Goal: Answer question/provide support: Share knowledge or assist other users

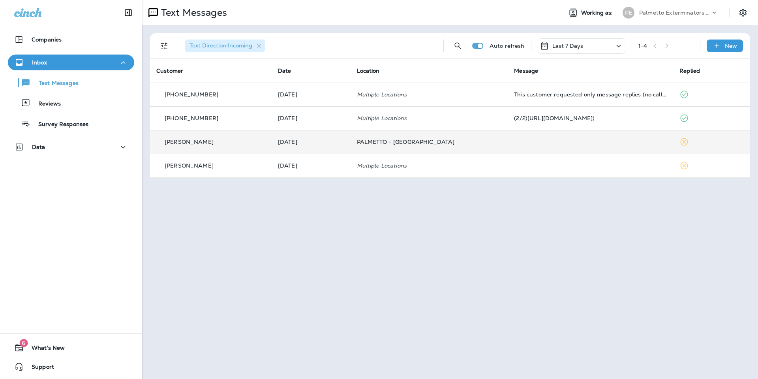
click at [331, 136] on td "[DATE]" at bounding box center [311, 142] width 79 height 24
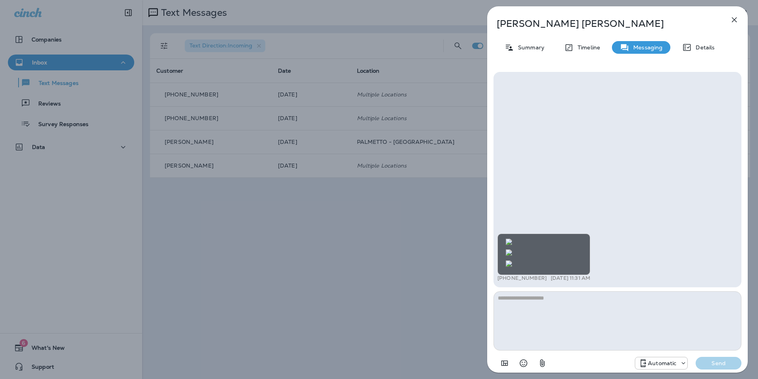
scroll to position [-430, 0]
drag, startPoint x: 243, startPoint y: 176, endPoint x: 305, endPoint y: 165, distance: 63.3
click at [243, 176] on div "[PERSON_NAME] Summary Timeline Messaging Details +1 (864) 553-6963 [DATE] 11:31…" at bounding box center [379, 189] width 758 height 379
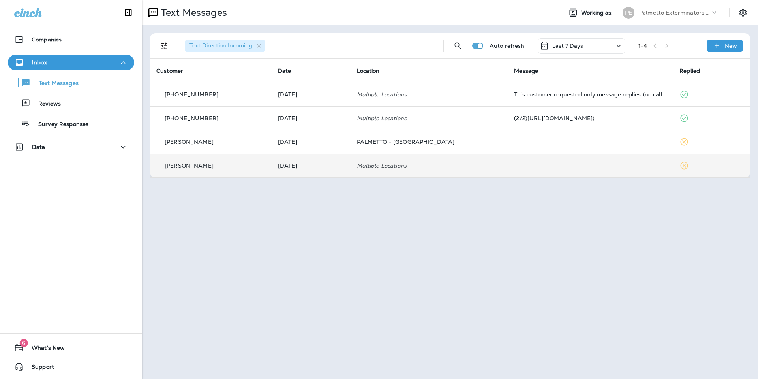
click at [613, 175] on td at bounding box center [591, 166] width 166 height 24
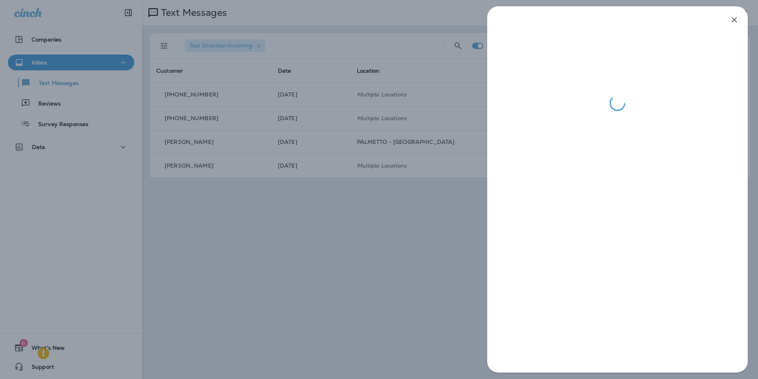
click at [731, 19] on icon "button" at bounding box center [734, 19] width 9 height 9
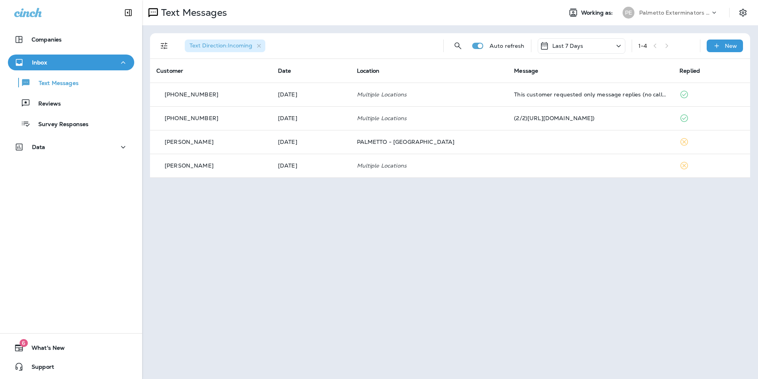
click at [596, 36] on div "Text Direction : Incoming Auto refresh Last 7 Days 1 - 4 New" at bounding box center [451, 45] width 591 height 25
click at [596, 44] on div "Last 7 Days" at bounding box center [582, 45] width 88 height 15
click at [582, 79] on div "All" at bounding box center [582, 71] width 123 height 16
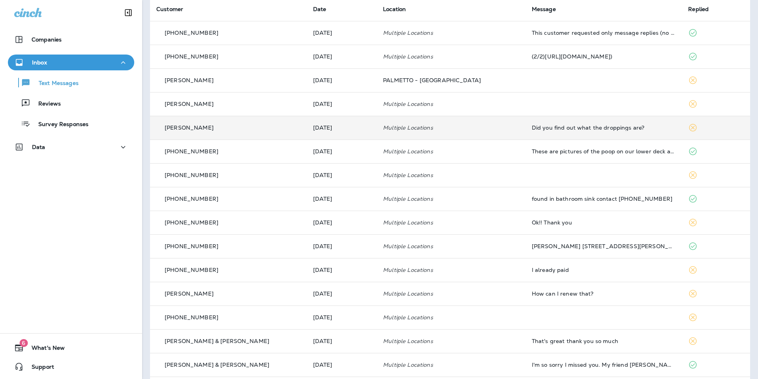
scroll to position [79, 0]
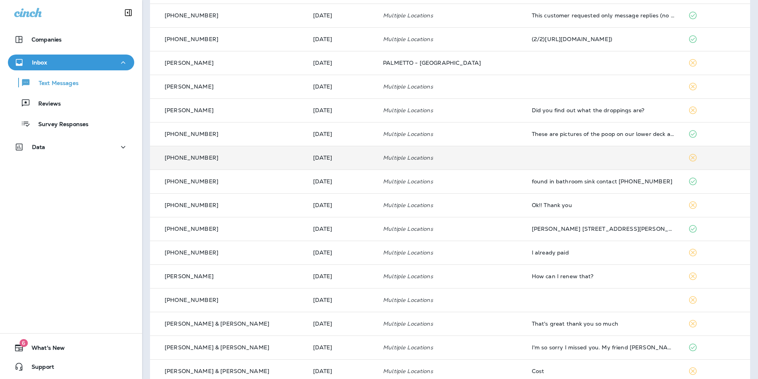
click at [499, 161] on td "Multiple Locations" at bounding box center [451, 158] width 149 height 24
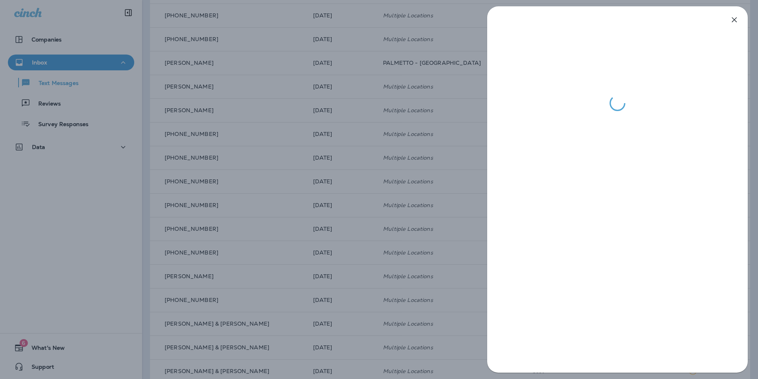
click at [732, 23] on icon "button" at bounding box center [734, 19] width 9 height 9
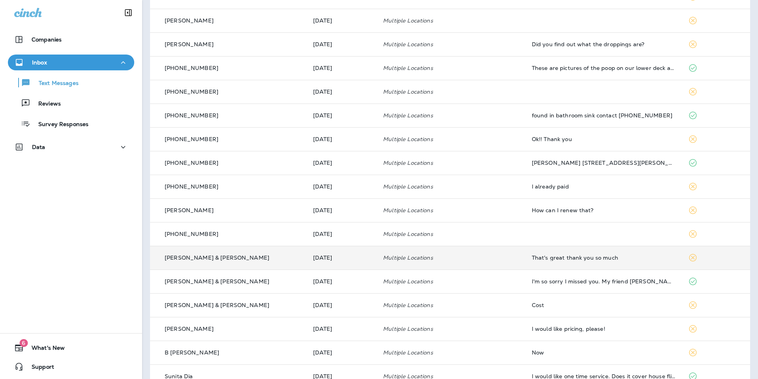
scroll to position [186, 0]
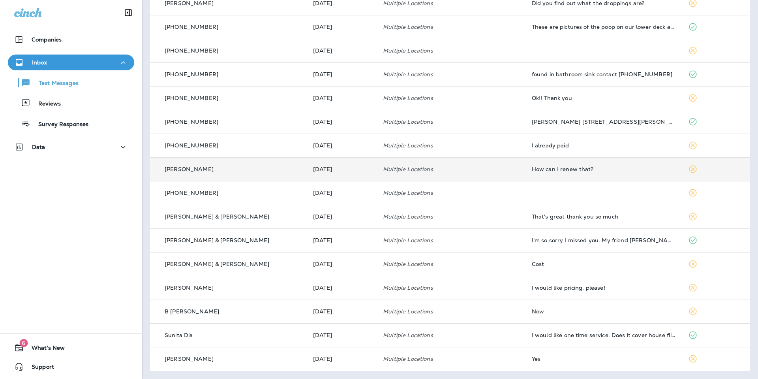
click at [555, 168] on div "How can I renew that?" at bounding box center [604, 169] width 144 height 6
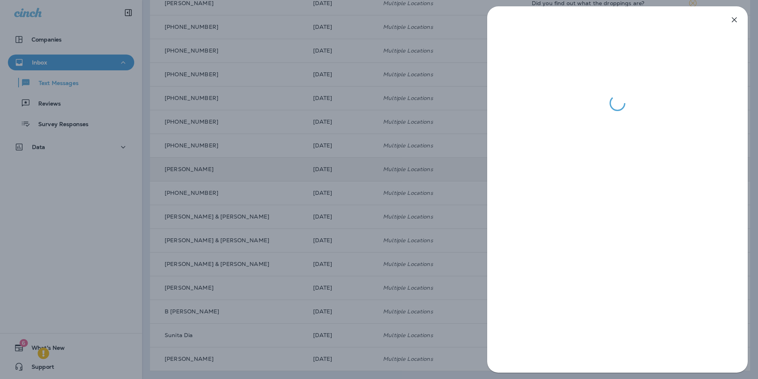
click at [732, 21] on icon "button" at bounding box center [734, 19] width 9 height 9
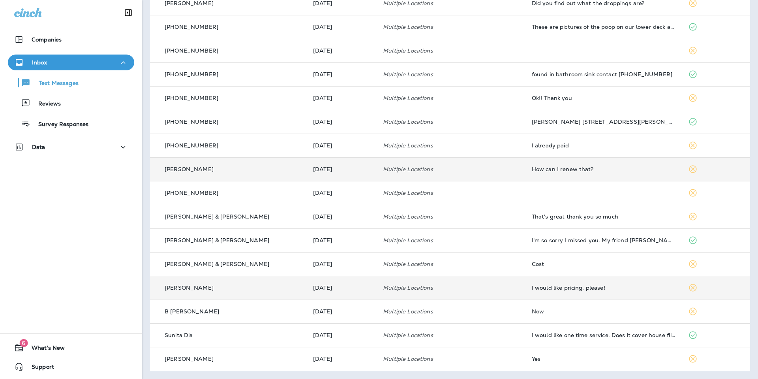
click at [537, 279] on td "I would like pricing, please!" at bounding box center [604, 288] width 157 height 24
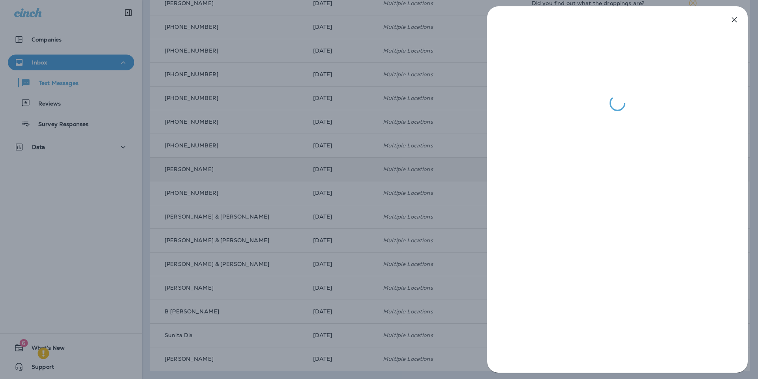
click at [734, 22] on icon "button" at bounding box center [734, 19] width 9 height 9
